Goal: Transaction & Acquisition: Purchase product/service

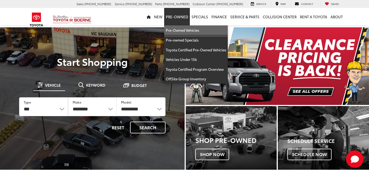
click at [186, 28] on link "Pre-Owned Vehicles" at bounding box center [196, 30] width 64 height 10
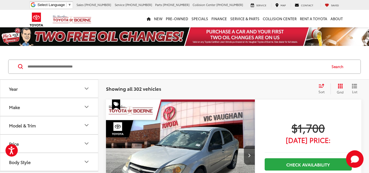
click at [167, 66] on input "Search by Make, Model, or Keyword" at bounding box center [177, 66] width 300 height 13
click at [164, 67] on input "Search by Make, Model, or Keyword" at bounding box center [177, 66] width 300 height 13
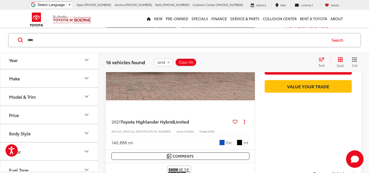
scroll to position [383, 0]
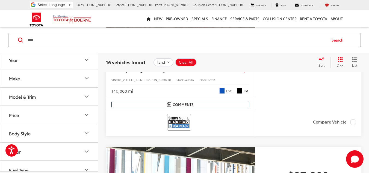
click at [82, 44] on input "****" at bounding box center [177, 39] width 300 height 13
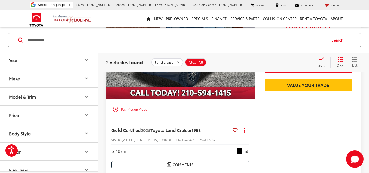
scroll to position [328, 0]
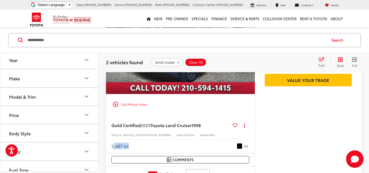
drag, startPoint x: 139, startPoint y: 144, endPoint x: 114, endPoint y: 148, distance: 24.9
click at [114, 148] on div "5,487 mi Int." at bounding box center [181, 144] width 138 height 10
click at [164, 144] on div "5,487 mi Int." at bounding box center [181, 144] width 138 height 10
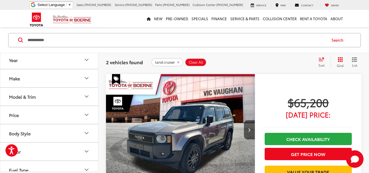
scroll to position [218, 0]
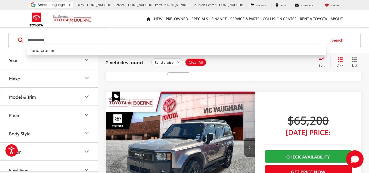
drag, startPoint x: 92, startPoint y: 34, endPoint x: 0, endPoint y: 37, distance: 92.5
click at [0, 37] on div "**********" at bounding box center [184, 39] width 369 height 25
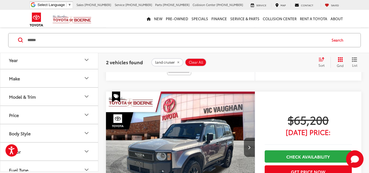
type input "******"
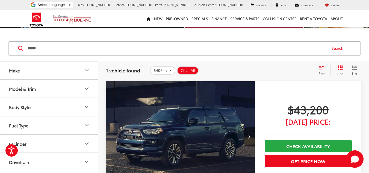
scroll to position [27, 0]
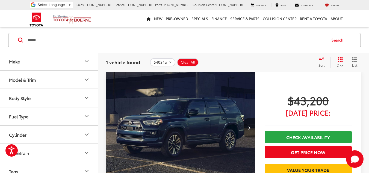
click at [250, 126] on button "Next image" at bounding box center [249, 127] width 11 height 19
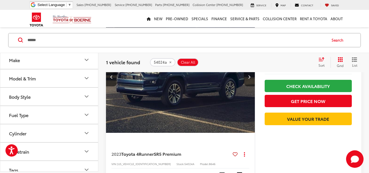
scroll to position [109, 0]
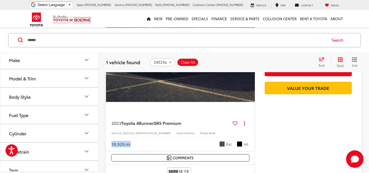
drag, startPoint x: 144, startPoint y: 143, endPoint x: 103, endPoint y: 144, distance: 41.0
click at [103, 144] on div "2023 Toyota 4Runner SR5 Premium Copy Link Share Print View Details VIN: [US_VEH…" at bounding box center [233, 103] width 271 height 227
drag, startPoint x: 230, startPoint y: 144, endPoint x: 222, endPoint y: 144, distance: 7.7
click at [222, 144] on div "Ext." at bounding box center [226, 143] width 13 height 5
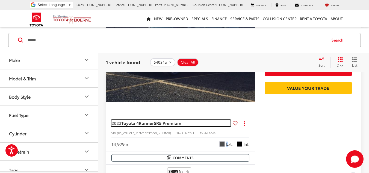
click at [171, 125] on span "SR5 Premium" at bounding box center [168, 123] width 28 height 6
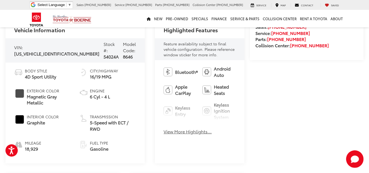
scroll to position [191, 0]
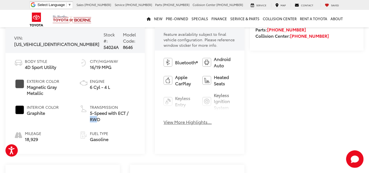
drag, startPoint x: 94, startPoint y: 126, endPoint x: 125, endPoint y: 132, distance: 32.0
click at [90, 123] on span "5-Speed with ECT / RWD" at bounding box center [113, 116] width 46 height 13
click at [103, 123] on span "5-Speed with ECT / RWD" at bounding box center [113, 116] width 46 height 13
